Goal: Task Accomplishment & Management: Complete application form

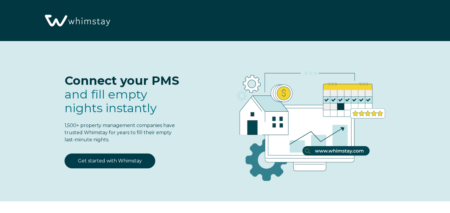
select select "US"
select select "Standard"
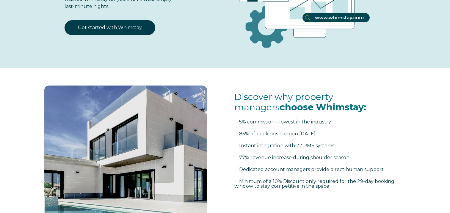
scroll to position [119, 0]
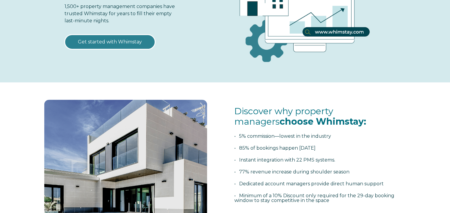
click at [99, 41] on link "Get started with Whimstay" at bounding box center [110, 42] width 91 height 15
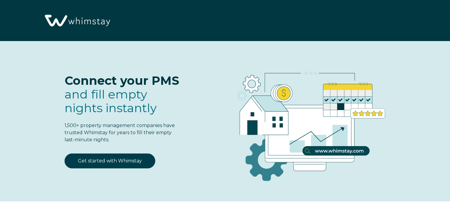
scroll to position [733, 0]
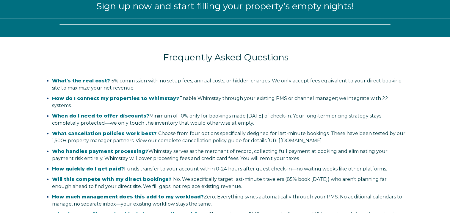
select select "US"
select select "Standard"
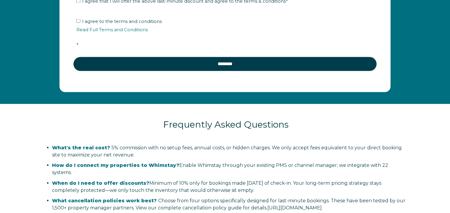
scroll to position [1120, 0]
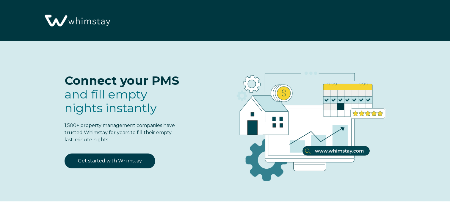
select select "US"
select select "Standard"
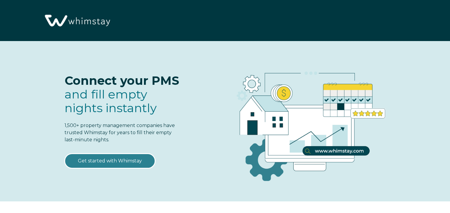
click at [108, 162] on link "Get started with Whimstay" at bounding box center [110, 161] width 91 height 15
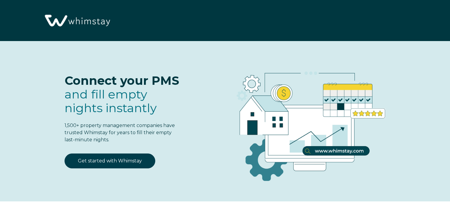
select select "US"
select select "Standard"
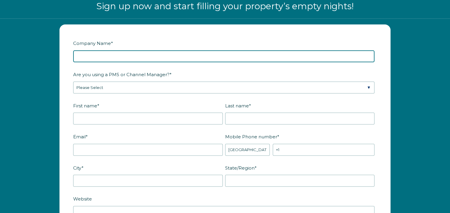
click at [121, 54] on input "Company Name *" at bounding box center [223, 56] width 301 height 12
type input "EC Ventures Corp"
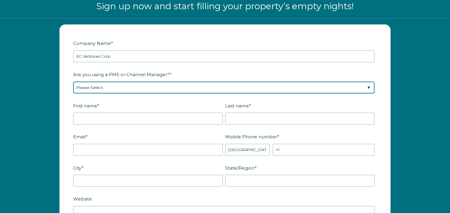
click at [108, 88] on select "Please Select Barefoot BookingPal Boost Brightside CiiRUS Escapia Guesty Hostaw…" at bounding box center [223, 88] width 301 height 12
select select "Guesty"
click at [73, 82] on select "Please Select Barefoot BookingPal Boost Brightside CiiRUS Escapia Guesty Hostaw…" at bounding box center [223, 88] width 301 height 12
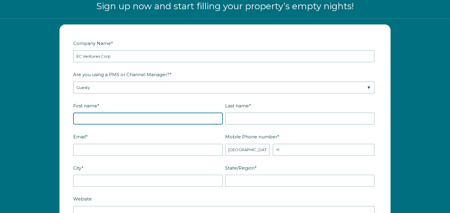
click at [90, 120] on input "First name *" at bounding box center [148, 119] width 150 height 12
type input "Van"
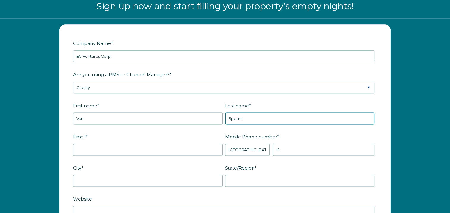
type input "Spears"
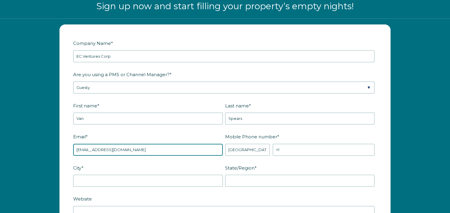
type input "letstayrentals@gmail.com"
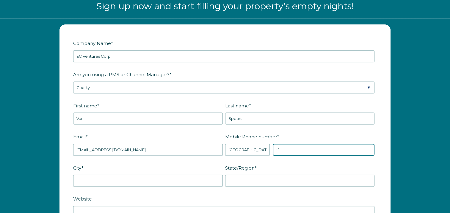
click at [302, 144] on input "+1" at bounding box center [324, 150] width 102 height 12
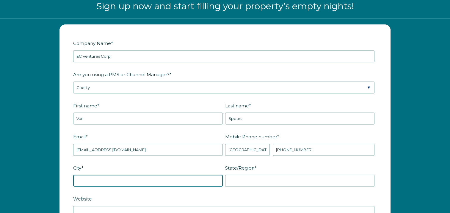
click at [178, 177] on input "City *" at bounding box center [148, 181] width 150 height 12
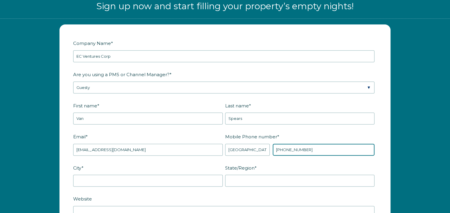
click at [318, 144] on input "+1 7609752001" at bounding box center [324, 150] width 102 height 12
drag, startPoint x: 314, startPoint y: 145, endPoint x: 251, endPoint y: 151, distance: 63.3
click at [251, 151] on div "* Afghanistan (‫افغانستان‬‎) Albania (Shqipëri) Algeria (‫الجزائر‬‎) American S…" at bounding box center [300, 150] width 150 height 12
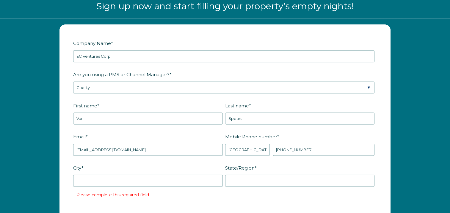
click at [216, 163] on label "City *" at bounding box center [149, 168] width 152 height 10
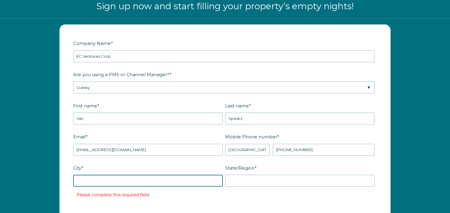
click at [216, 175] on input "City *" at bounding box center [148, 181] width 150 height 12
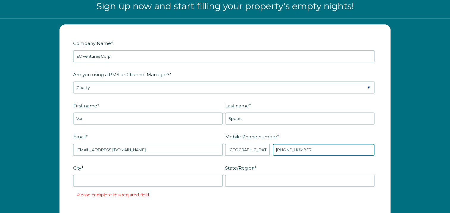
drag, startPoint x: 318, startPoint y: 147, endPoint x: 281, endPoint y: 146, distance: 37.2
click at [281, 146] on input "+1 6196636989" at bounding box center [324, 150] width 102 height 12
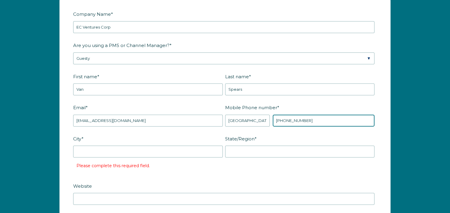
scroll to position [793, 0]
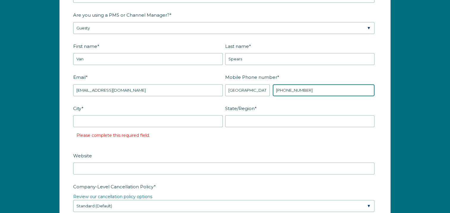
type input "+1 7609752001"
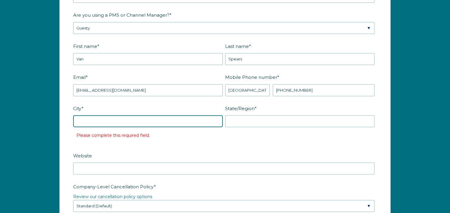
click at [132, 122] on input "City *" at bounding box center [148, 121] width 150 height 12
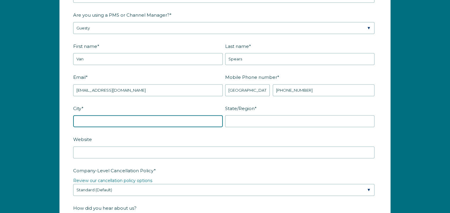
type input "SAN DIEGO"
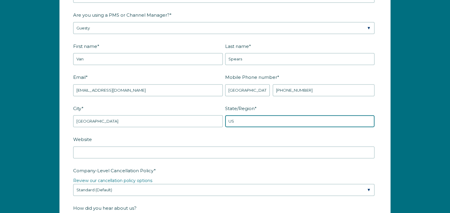
click at [240, 119] on input "US" at bounding box center [300, 121] width 150 height 12
drag, startPoint x: 249, startPoint y: 120, endPoint x: 192, endPoint y: 120, distance: 56.8
click at [192, 120] on fieldset "City * SAN DIEGO State/Region * US" at bounding box center [225, 118] width 304 height 31
type input "CA"
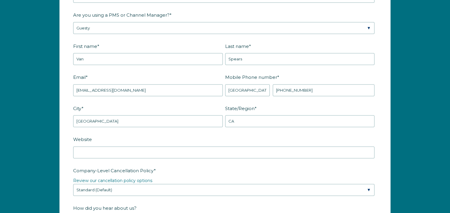
click at [135, 130] on fieldset "City * SAN DIEGO State/Region * CA" at bounding box center [225, 118] width 304 height 31
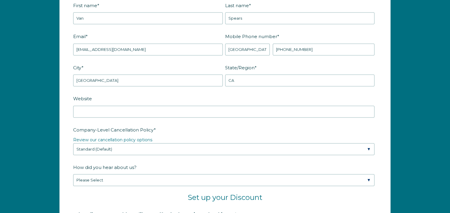
scroll to position [852, 0]
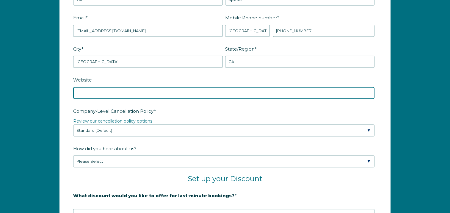
click at [104, 87] on input "Website" at bounding box center [223, 93] width 301 height 12
click at [74, 91] on input "Website" at bounding box center [223, 93] width 301 height 12
paste input "https://www.noviq.com/"
type input "https://www.noviq.com/"
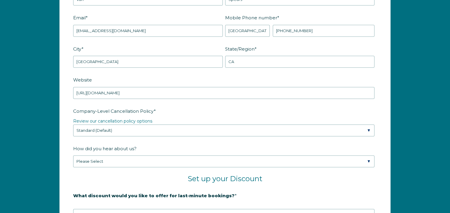
click at [61, 104] on form "Company Name * EC Ventures Corp Are you using a PMS or Channel Manager? * Pleas…" at bounding box center [225, 126] width 331 height 440
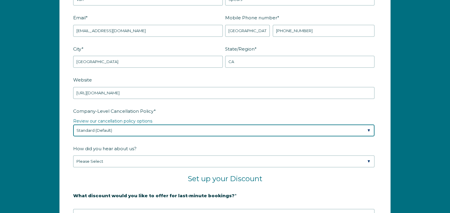
click at [105, 130] on select "Please Select Partial Standard (Default) Moderate Strict" at bounding box center [223, 130] width 301 height 12
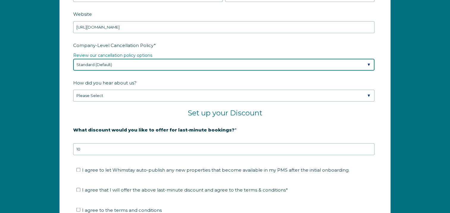
scroll to position [942, 0]
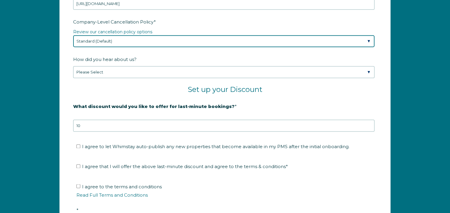
click at [117, 40] on select "Please Select Partial Standard (Default) Moderate Strict" at bounding box center [223, 41] width 301 height 12
click at [73, 35] on select "Please Select Partial Standard (Default) Moderate Strict" at bounding box center [223, 41] width 301 height 12
click at [107, 39] on select "Please Select Partial Standard (Default) Moderate Strict" at bounding box center [223, 41] width 301 height 12
click at [73, 35] on select "Please Select Partial Standard (Default) Moderate Strict" at bounding box center [223, 41] width 301 height 12
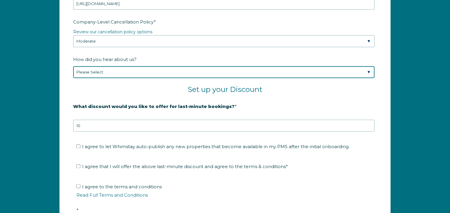
click at [99, 74] on select "Please Select Found Whimstay through a Google search Spoke to a Whimstay salesp…" at bounding box center [223, 72] width 301 height 12
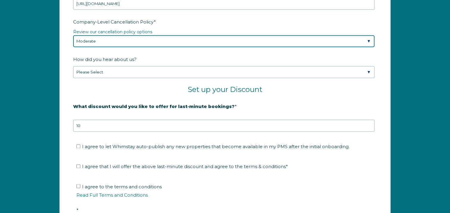
click at [100, 42] on select "Please Select Partial Standard (Default) Moderate Strict" at bounding box center [223, 41] width 301 height 12
select select "Standard"
click at [73, 35] on select "Please Select Partial Standard (Default) Moderate Strict" at bounding box center [223, 41] width 301 height 12
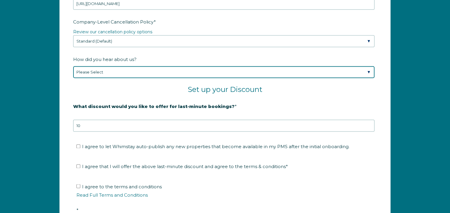
click at [99, 71] on select "Please Select Found Whimstay through a Google search Spoke to a Whimstay salesp…" at bounding box center [223, 72] width 301 height 12
select select "Google Search"
click at [73, 66] on select "Please Select Found Whimstay through a Google search Spoke to a Whimstay salesp…" at bounding box center [223, 72] width 301 height 12
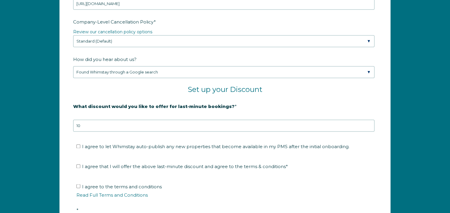
click at [98, 93] on fieldset "Set up your Discount" at bounding box center [225, 93] width 304 height 16
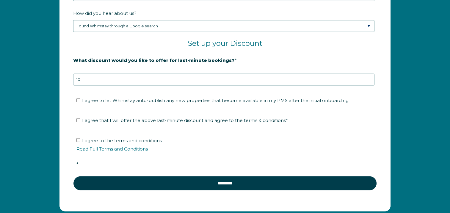
scroll to position [1001, 0]
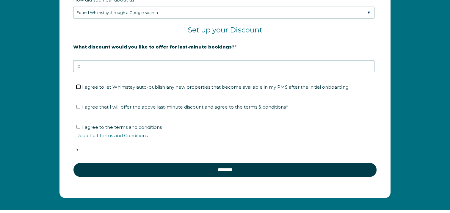
click at [79, 85] on input "I agree to let Whimstay auto-publish any new properties that become available i…" at bounding box center [78, 87] width 4 height 4
checkbox input "false"
click at [79, 125] on input "I agree to the terms and conditions Read Full Terms and Conditions *" at bounding box center [78, 127] width 4 height 4
checkbox input "true"
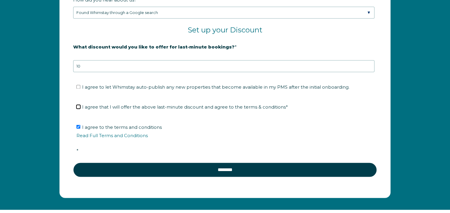
click at [77, 106] on input "I agree that I will offer the above last-minute discount and agree to the terms…" at bounding box center [78, 107] width 4 height 4
checkbox input "true"
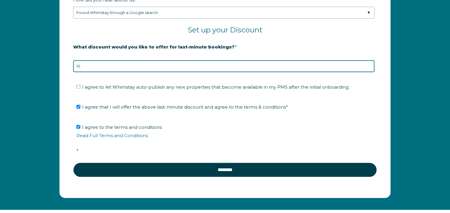
click at [89, 65] on input "10" at bounding box center [223, 66] width 301 height 12
click at [369, 64] on input "9" at bounding box center [223, 66] width 301 height 12
click at [369, 64] on input "8" at bounding box center [223, 66] width 301 height 12
click at [369, 64] on input "7" at bounding box center [223, 66] width 301 height 12
click at [369, 62] on input "8" at bounding box center [223, 66] width 301 height 12
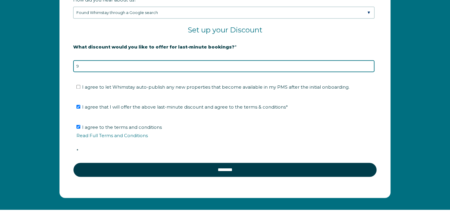
click at [369, 62] on input "9" at bounding box center [223, 66] width 301 height 12
click at [369, 62] on input "10" at bounding box center [223, 66] width 301 height 12
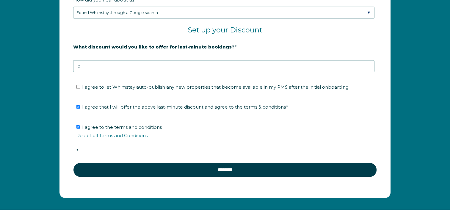
click at [188, 55] on legend "20% is recommended, minimum of 10%" at bounding box center [225, 57] width 304 height 6
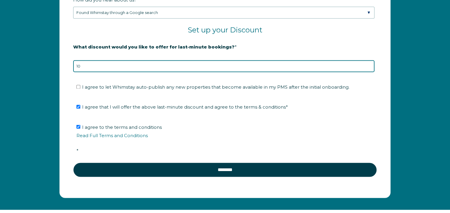
drag, startPoint x: 93, startPoint y: 59, endPoint x: 41, endPoint y: 60, distance: 52.7
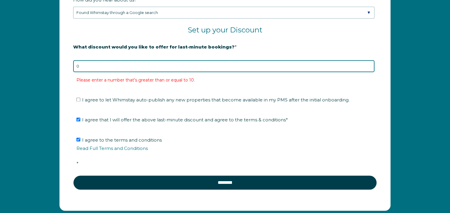
drag, startPoint x: 108, startPoint y: 65, endPoint x: 39, endPoint y: 65, distance: 68.8
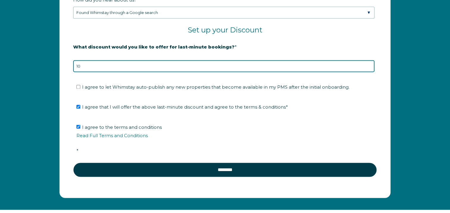
type input "10"
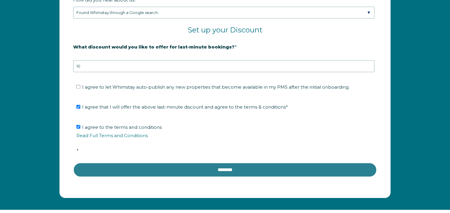
click at [97, 164] on input "********" at bounding box center [225, 170] width 304 height 14
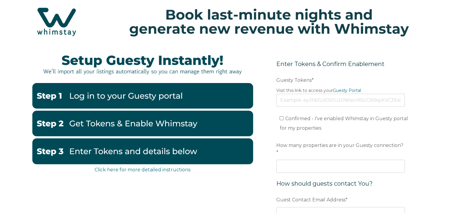
scroll to position [30, 0]
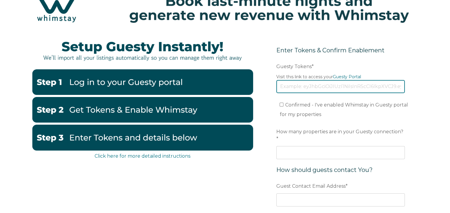
click at [295, 86] on input "Guesty Tokens *" at bounding box center [340, 86] width 129 height 13
paste input "[SECURITY_DATA]"
type input "[SECURITY_DATA]"
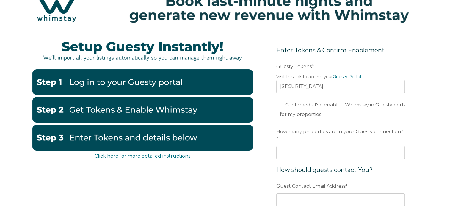
click at [274, 113] on form "Enter Tokens & Confirm Enablement Preferred language Email Guesty Tokens * Visi…" at bounding box center [340, 158] width 155 height 251
click at [282, 104] on input "Confirmed - I've enabled Whimstay in Guesty portal for my properties" at bounding box center [282, 105] width 4 height 4
checkbox input "true"
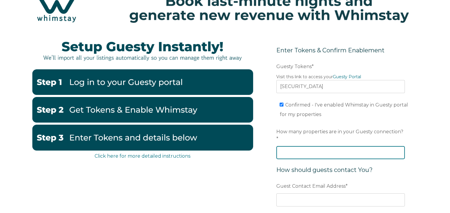
click at [285, 146] on input "How many properties are in your Guesty connection? *" at bounding box center [340, 152] width 129 height 13
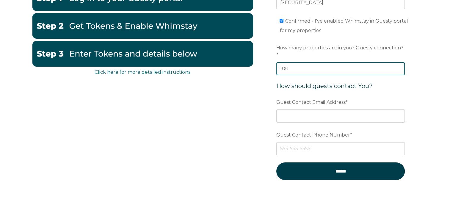
scroll to position [119, 0]
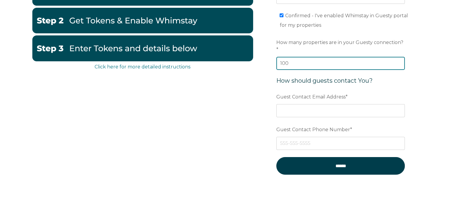
type input "100"
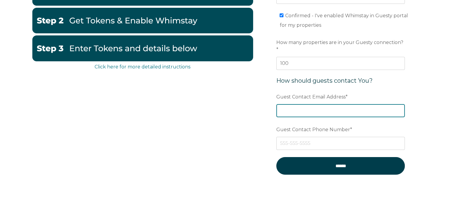
click at [294, 104] on input "Guest Contact Email Address *" at bounding box center [340, 110] width 129 height 13
type input "letstayrentals@gmail.com"
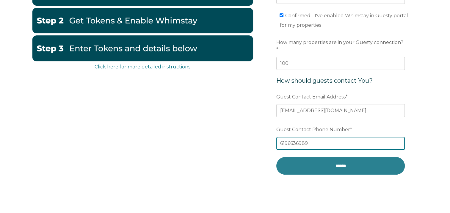
type input "6196636989"
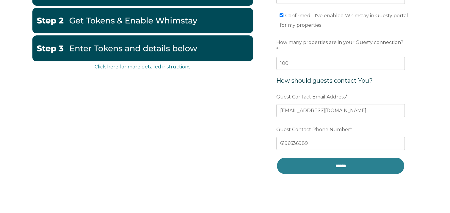
click at [305, 159] on input "******" at bounding box center [340, 166] width 129 height 18
